Goal: Communication & Community: Answer question/provide support

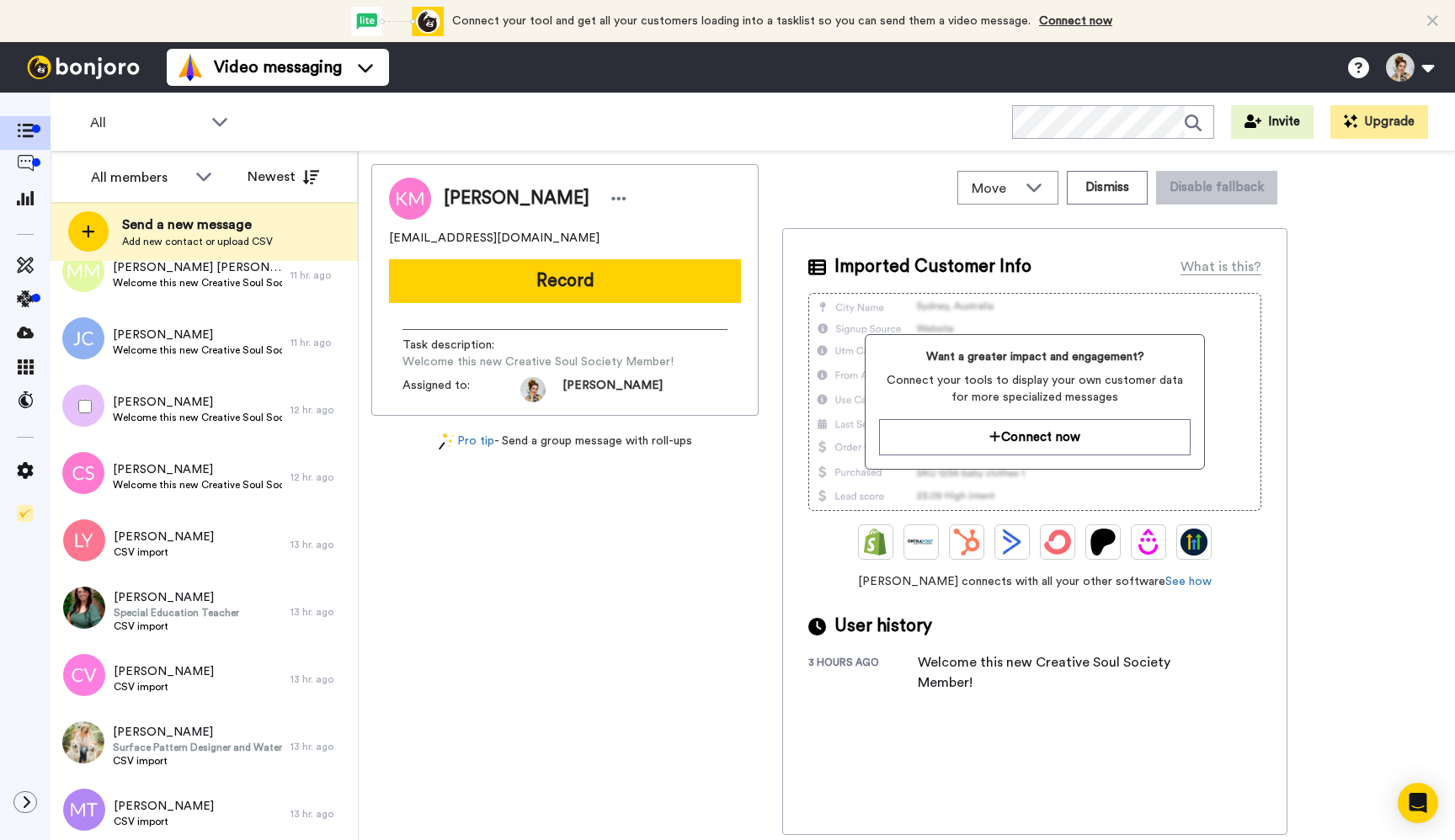
scroll to position [470, 0]
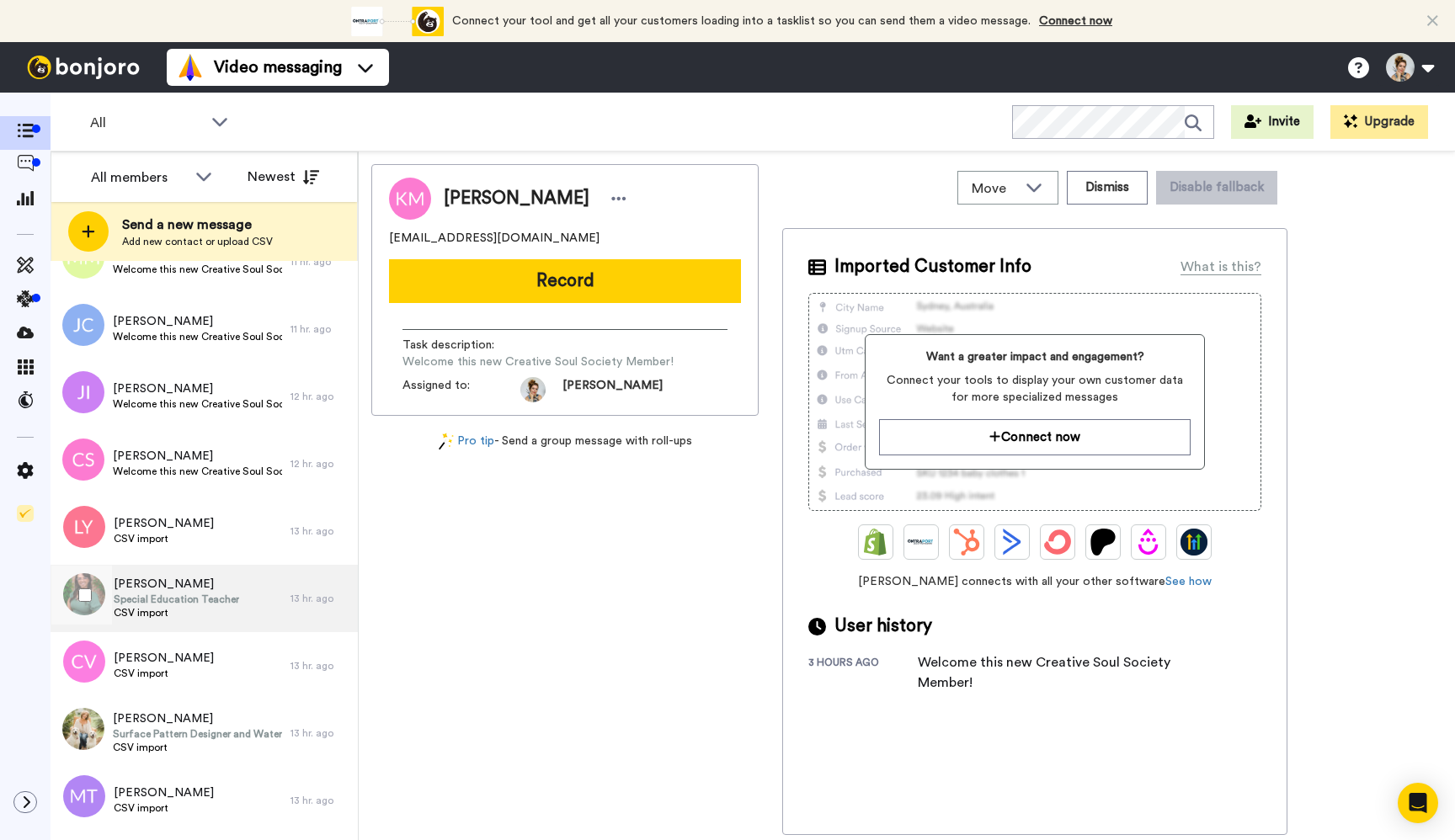
click at [255, 592] on div "RANDI Womack Special Education Teacher CSV import" at bounding box center [171, 598] width 240 height 67
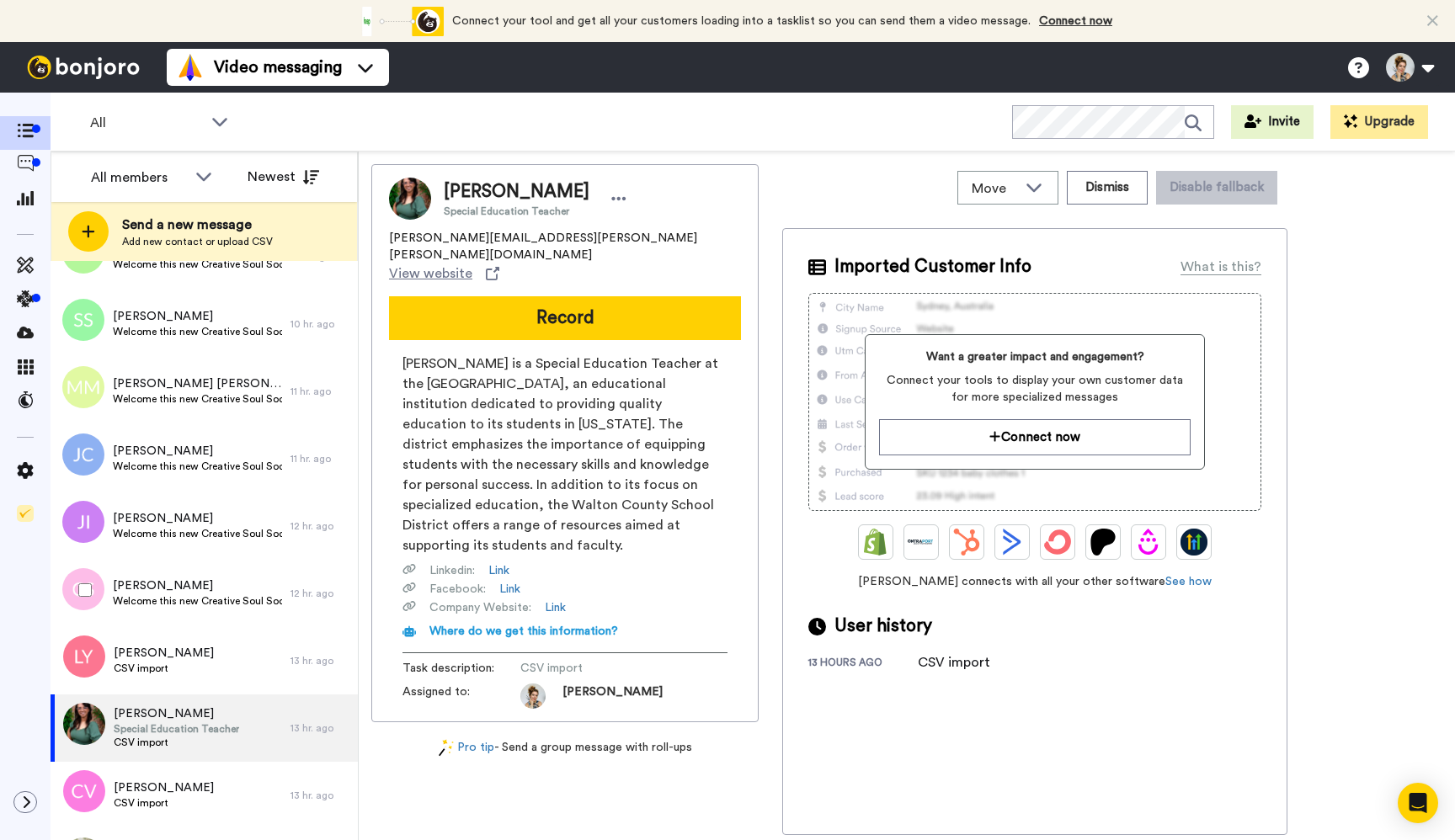
scroll to position [346, 0]
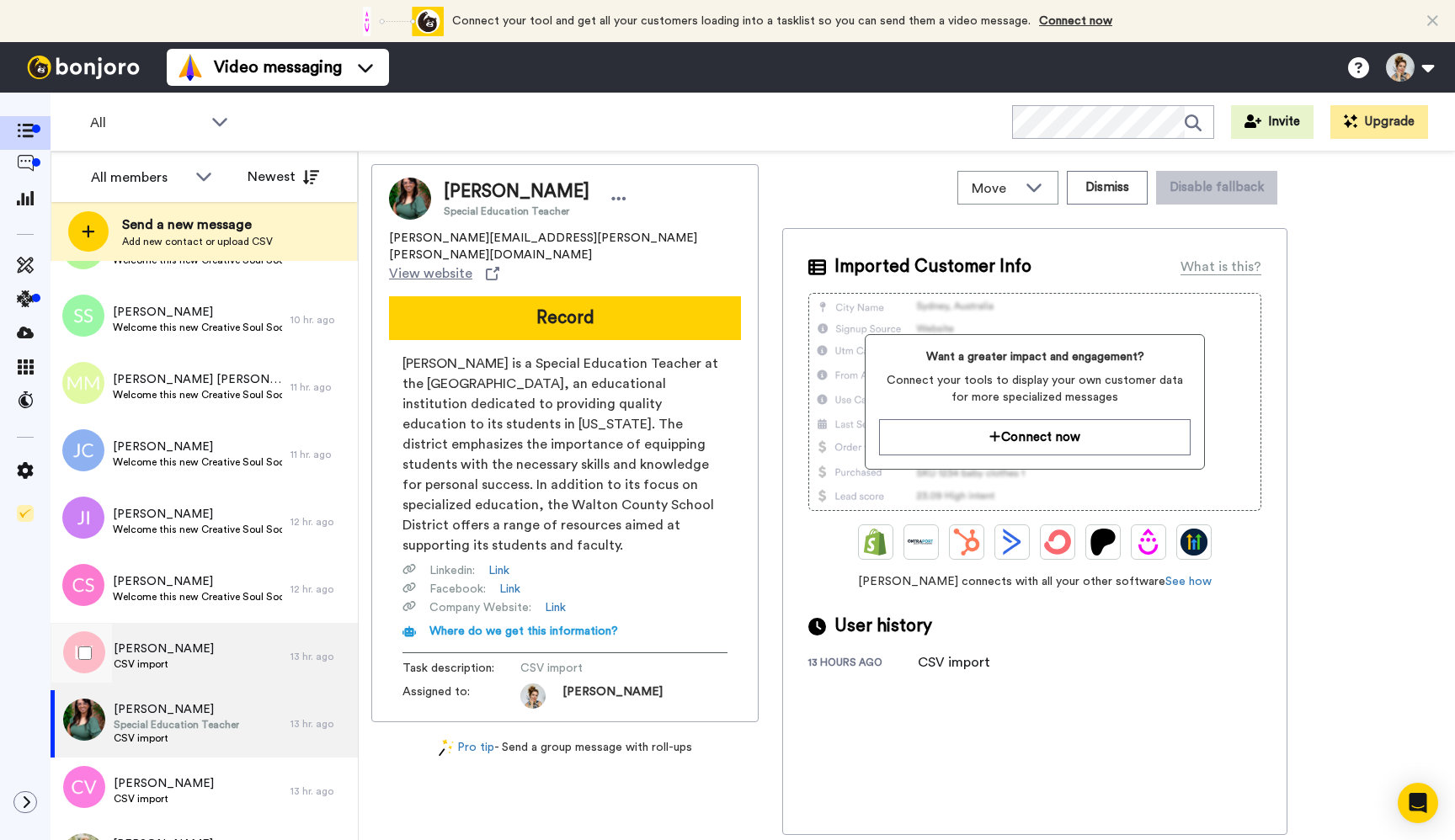
click at [229, 666] on div "Leslie Young CSV import" at bounding box center [171, 657] width 240 height 67
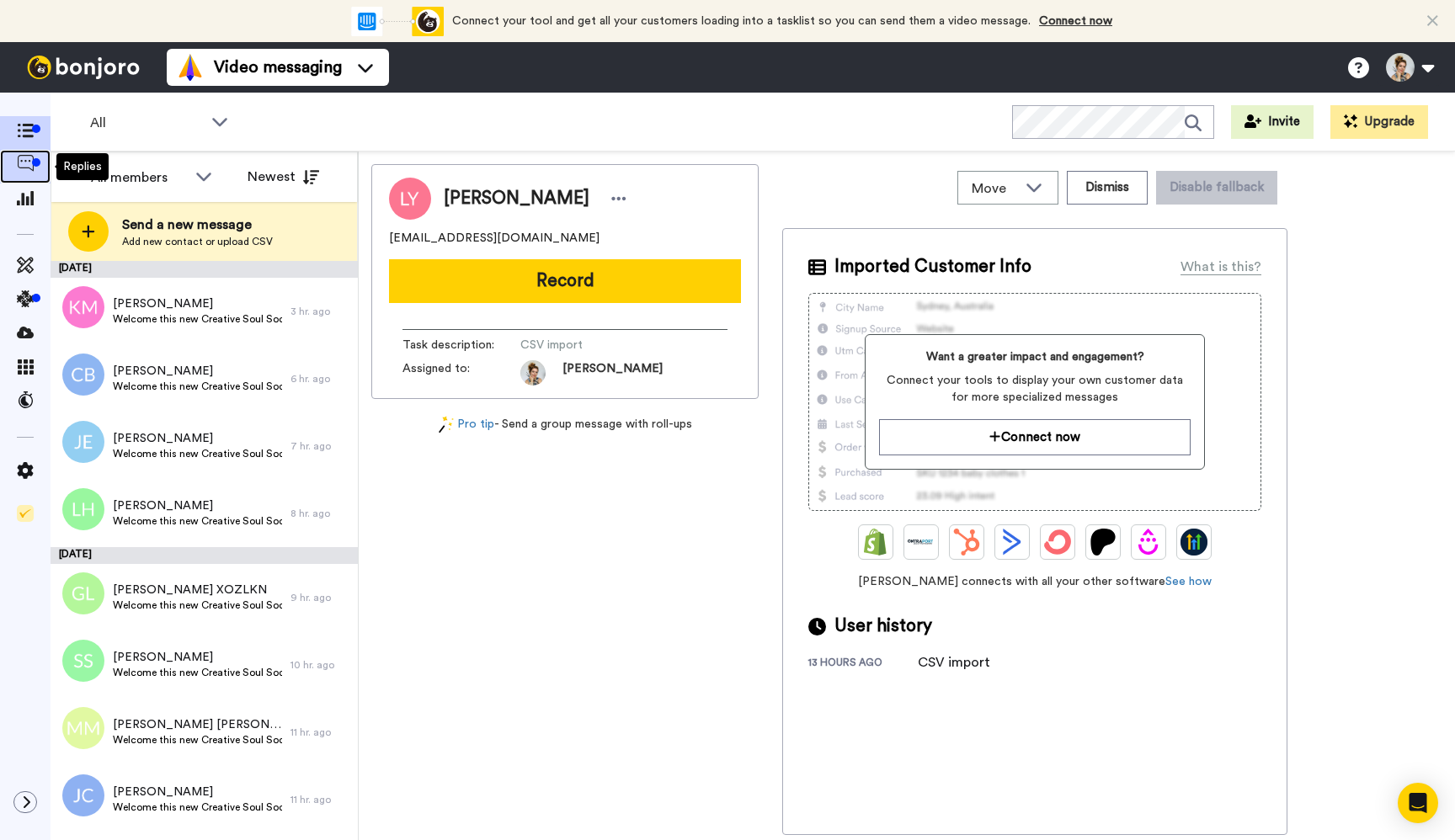
click at [24, 163] on icon at bounding box center [26, 163] width 17 height 17
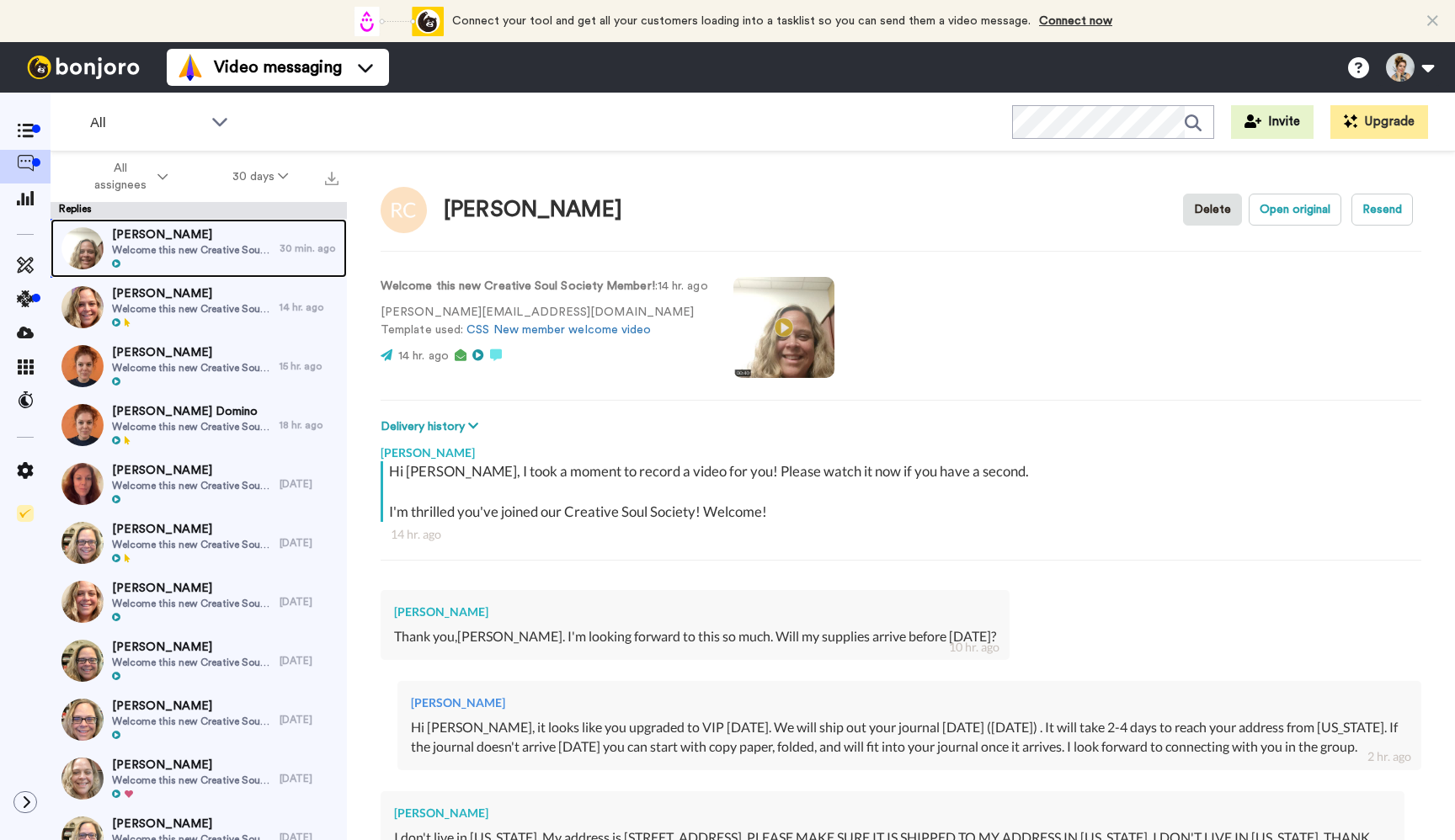
click at [254, 253] on span "Welcome this new Creative Soul Society Member!" at bounding box center [192, 250] width 159 height 13
click at [234, 251] on span "Welcome this new Creative Soul Society Member!" at bounding box center [192, 250] width 159 height 13
type textarea "x"
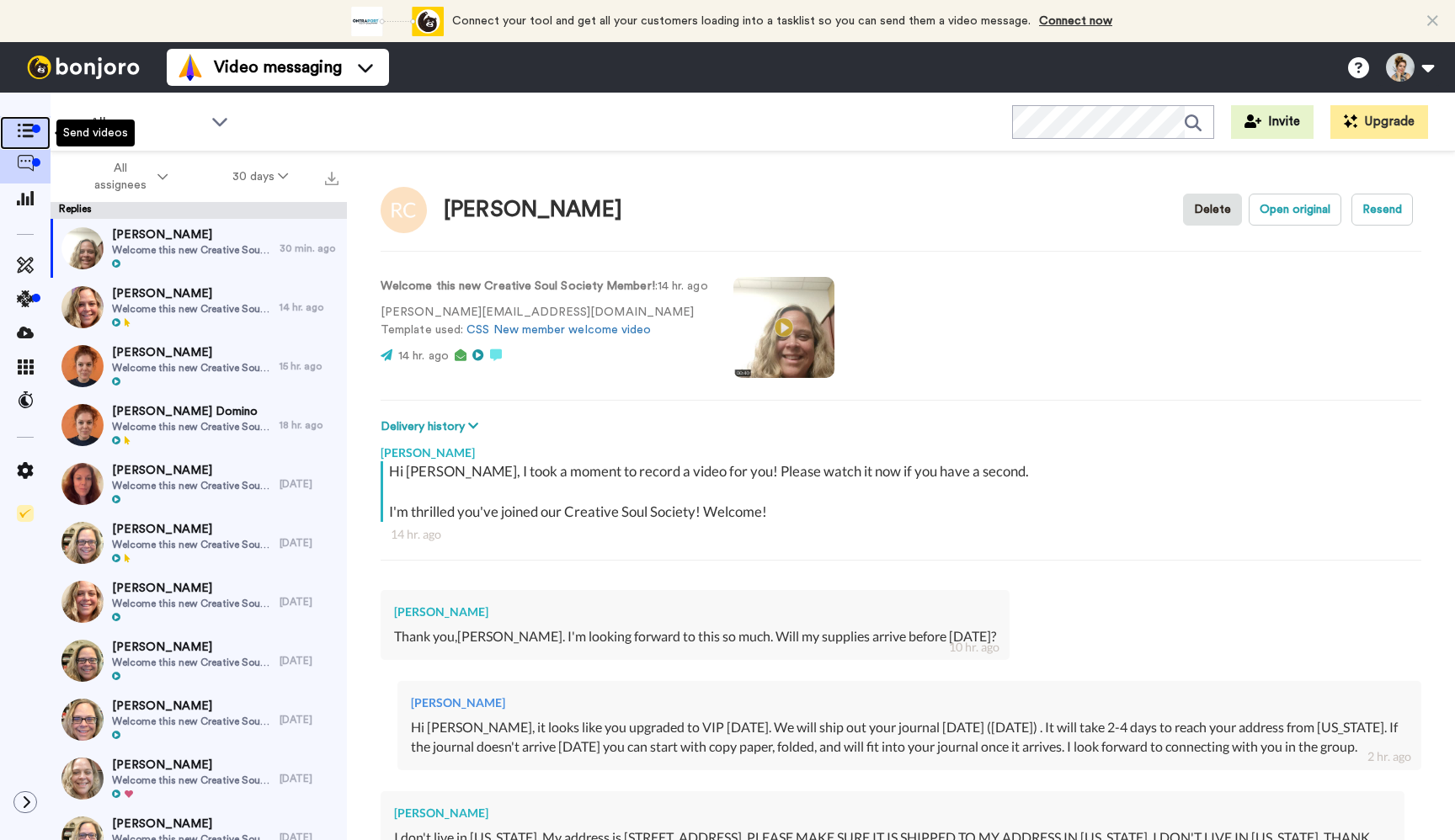
click at [34, 127] on div at bounding box center [36, 129] width 9 height 9
